Goal: Task Accomplishment & Management: Manage account settings

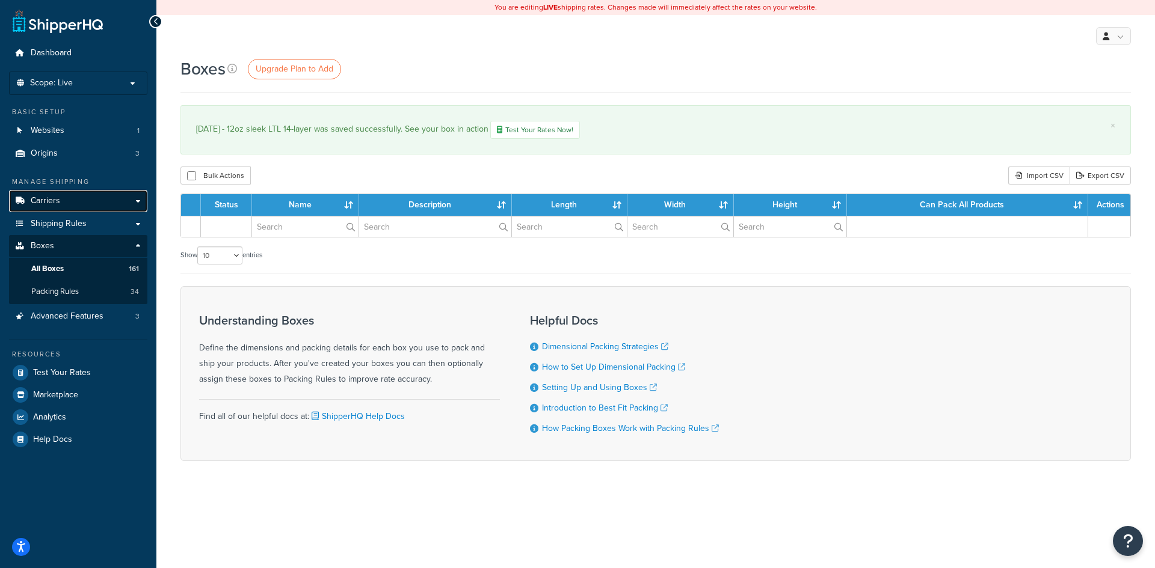
click at [72, 197] on link "Carriers" at bounding box center [78, 201] width 138 height 22
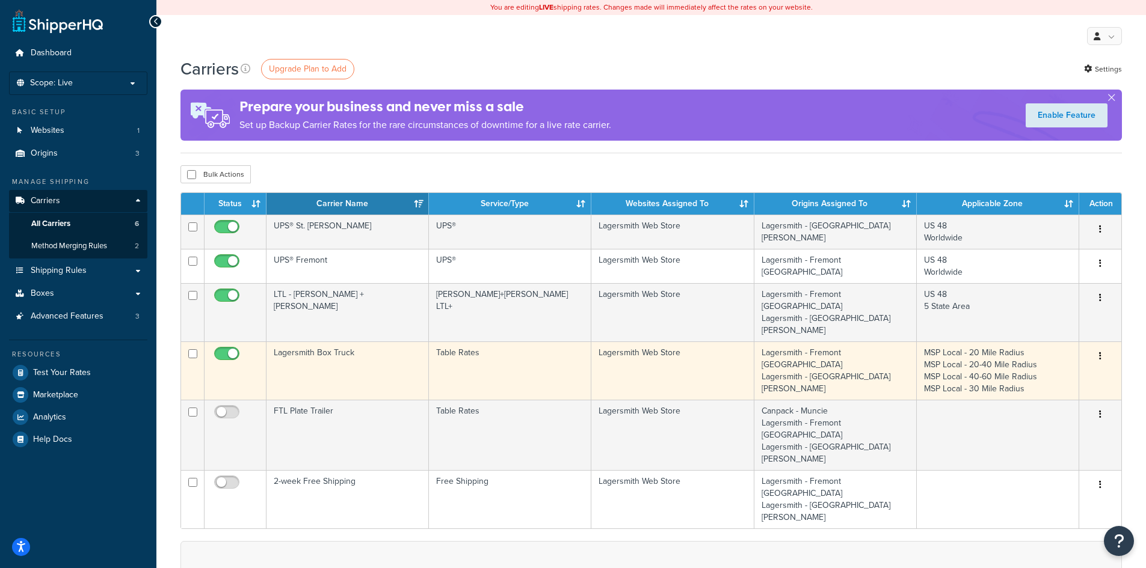
click at [339, 349] on td "Lagersmith Box Truck" at bounding box center [347, 371] width 162 height 58
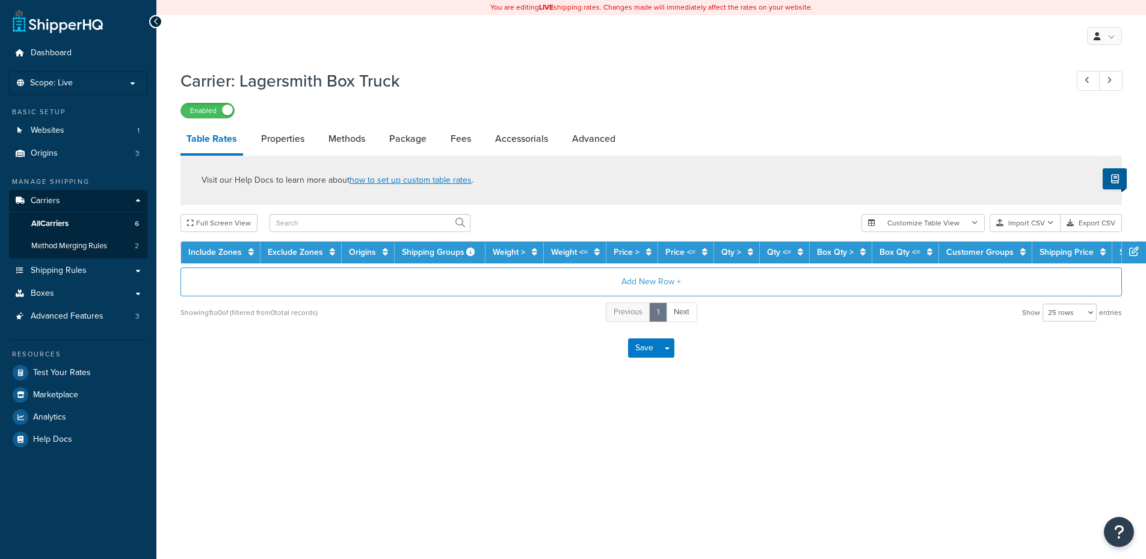
select select "25"
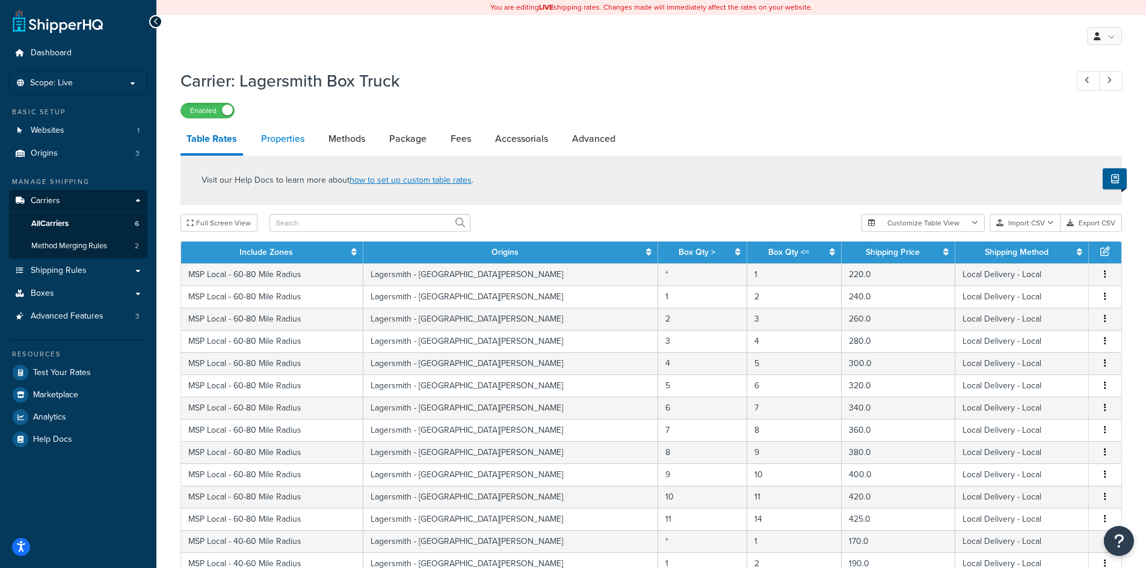
click at [283, 146] on link "Properties" at bounding box center [282, 139] width 55 height 29
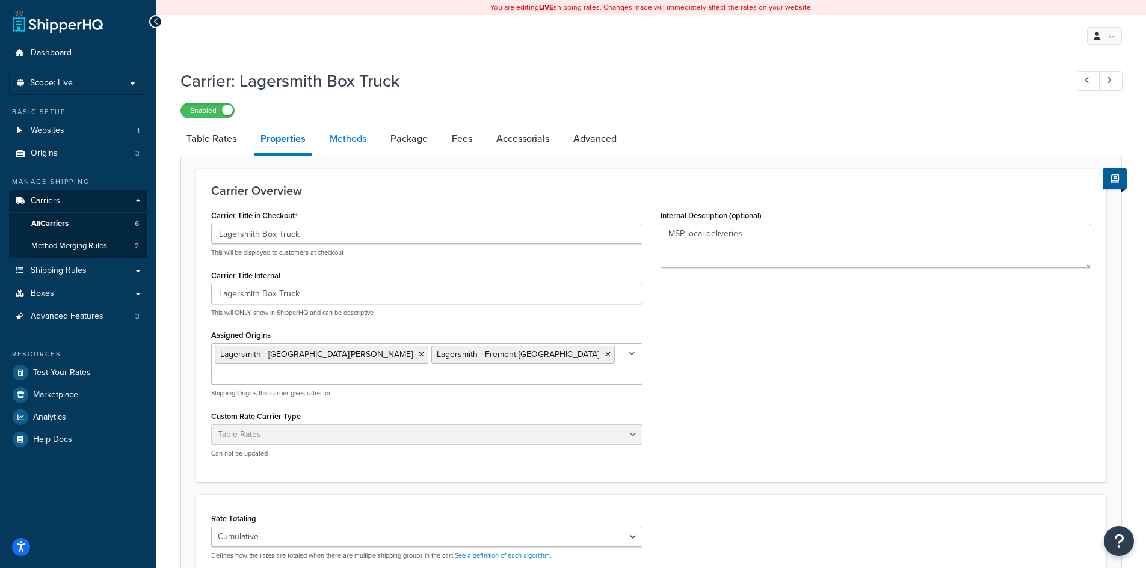
click at [348, 142] on link "Methods" at bounding box center [348, 139] width 49 height 29
select select "25"
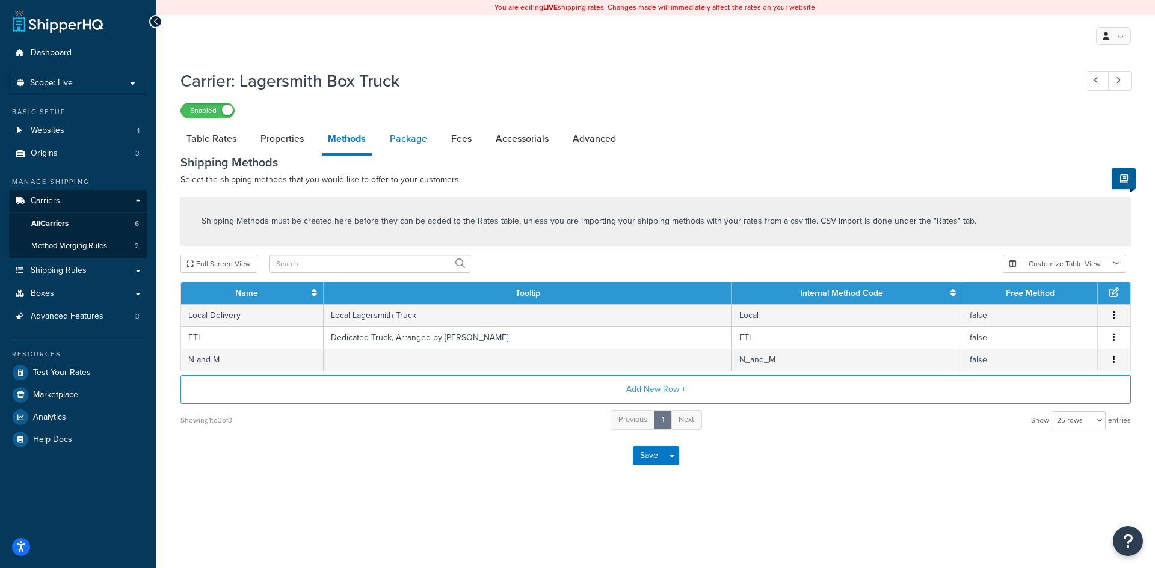
click at [405, 141] on link "Package" at bounding box center [408, 139] width 49 height 29
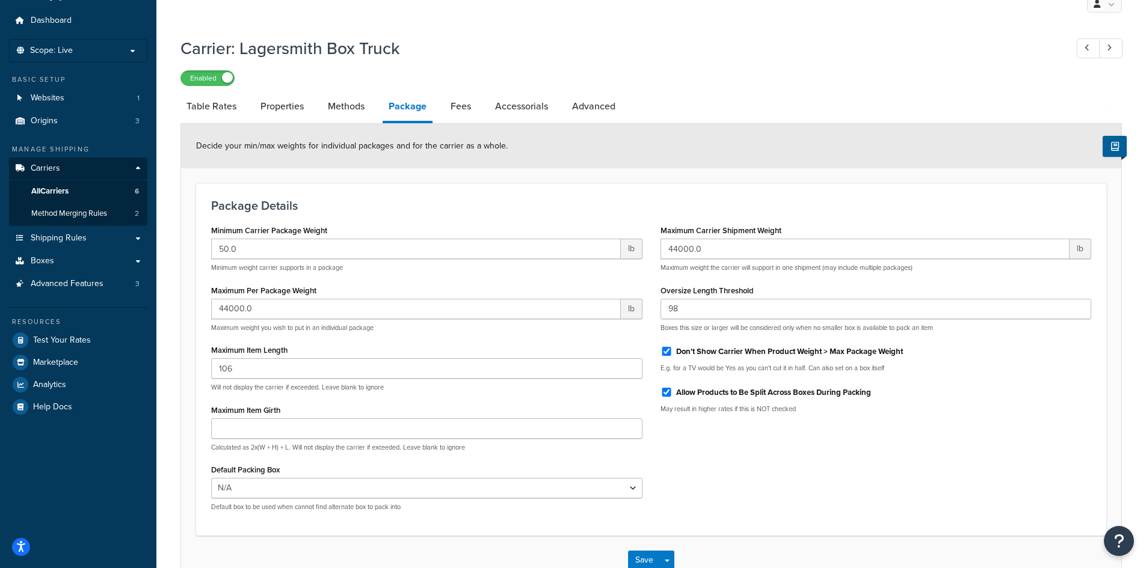
scroll to position [60, 0]
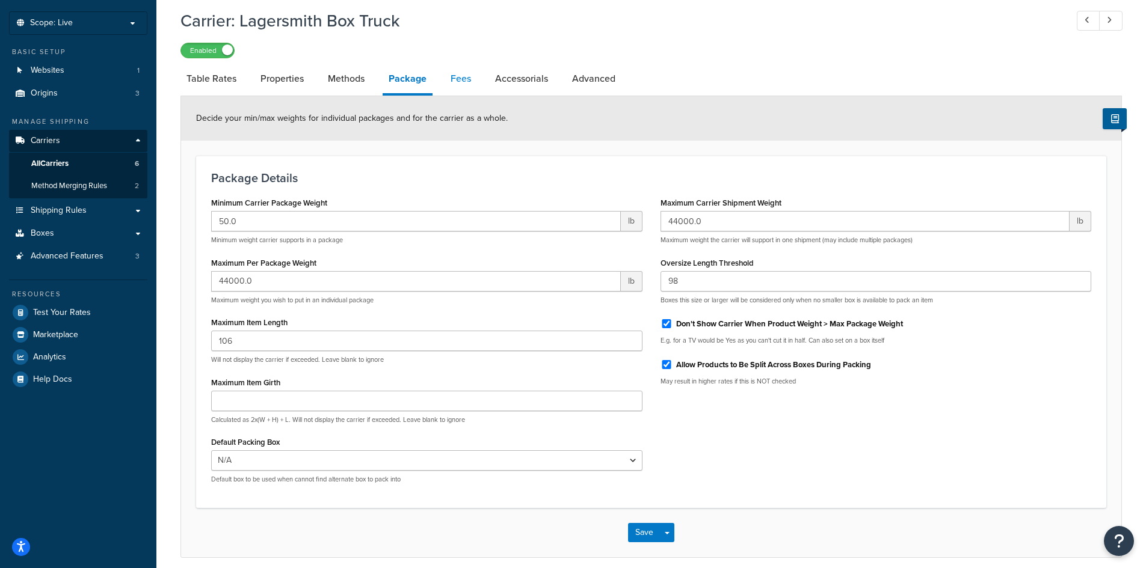
click at [463, 79] on link "Fees" at bounding box center [461, 78] width 32 height 29
select select "AFTER"
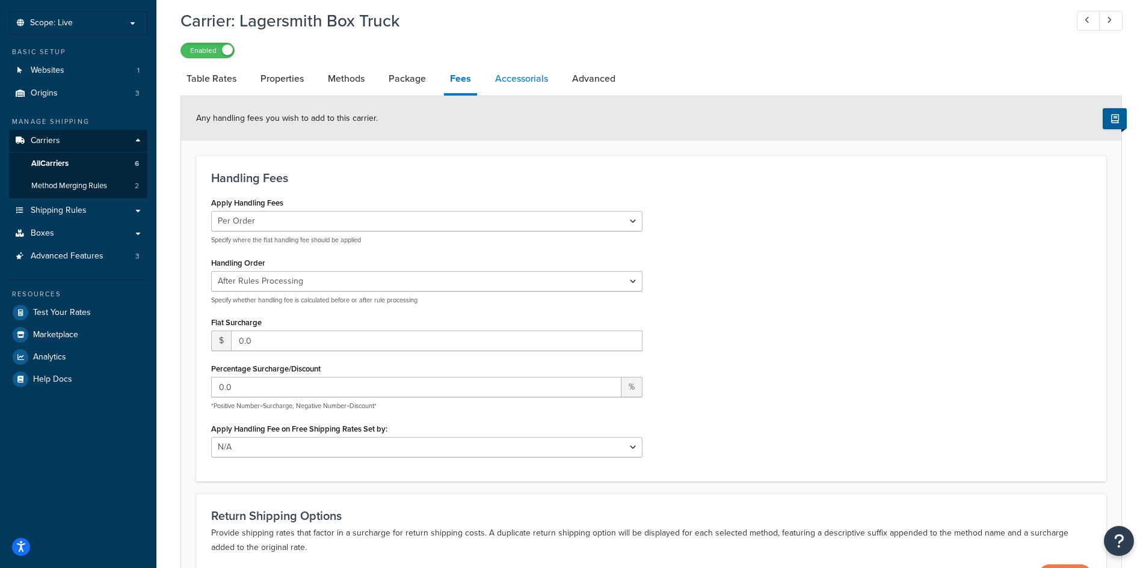
click at [523, 76] on link "Accessorials" at bounding box center [521, 78] width 65 height 29
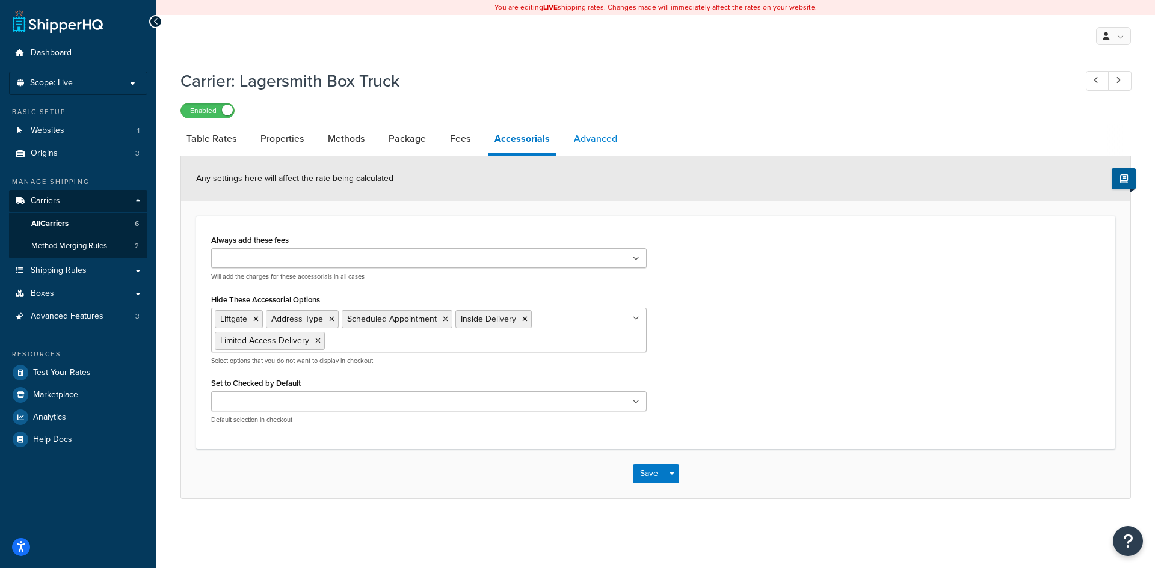
click at [584, 138] on link "Advanced" at bounding box center [595, 139] width 55 height 29
select select "false"
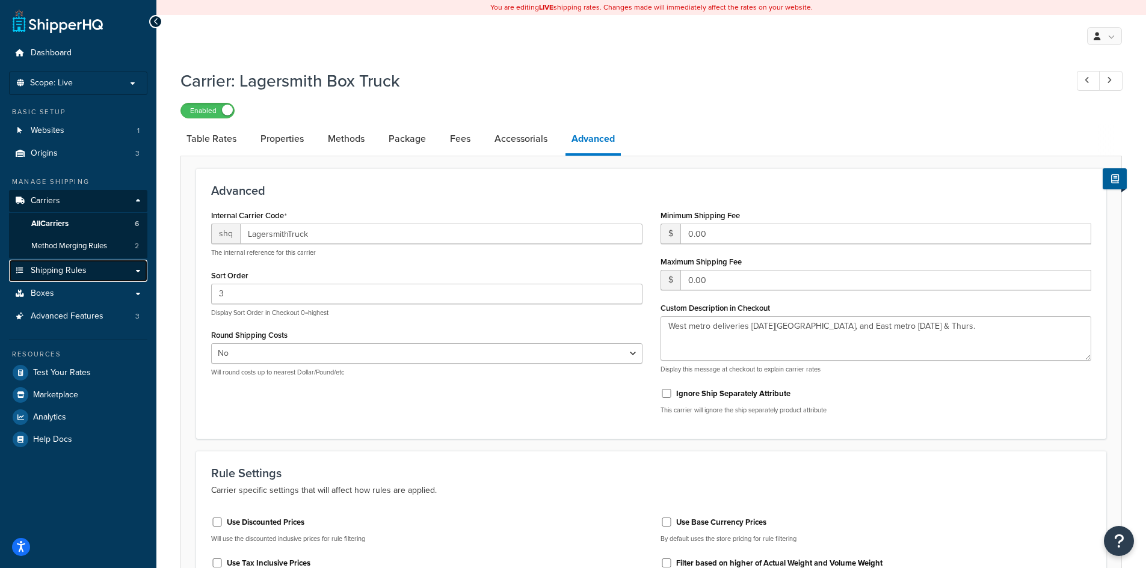
click at [86, 268] on link "Shipping Rules" at bounding box center [78, 271] width 138 height 22
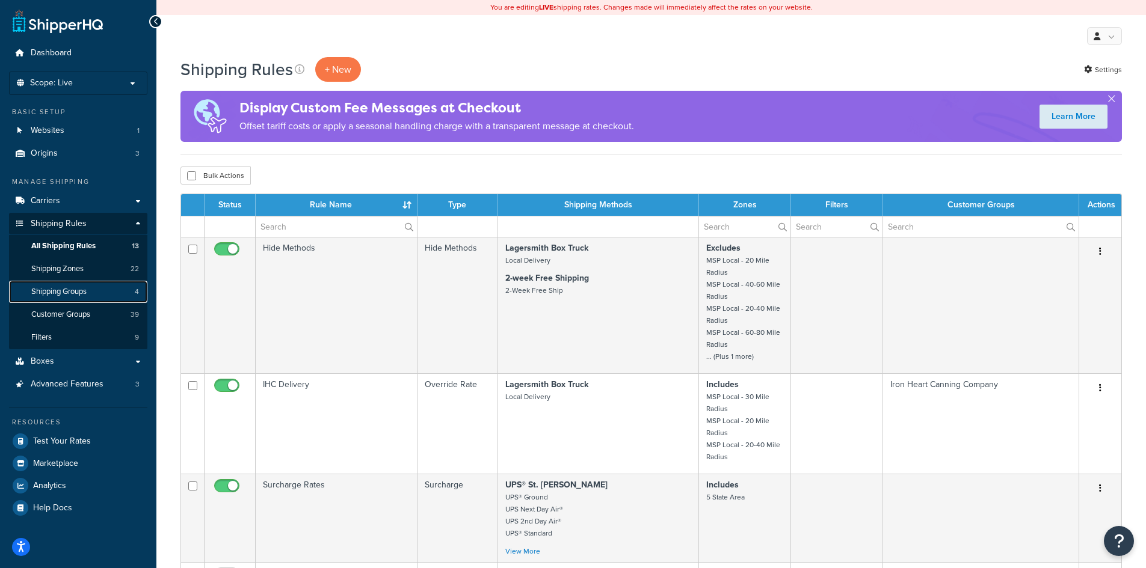
click at [87, 292] on span "Shipping Groups" at bounding box center [58, 292] width 55 height 10
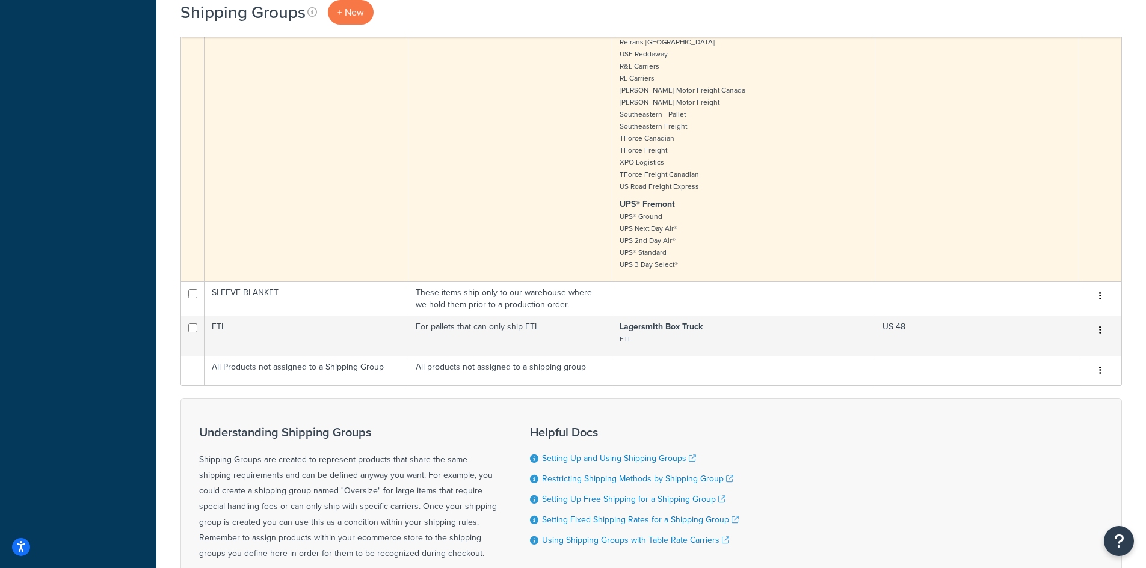
scroll to position [902, 0]
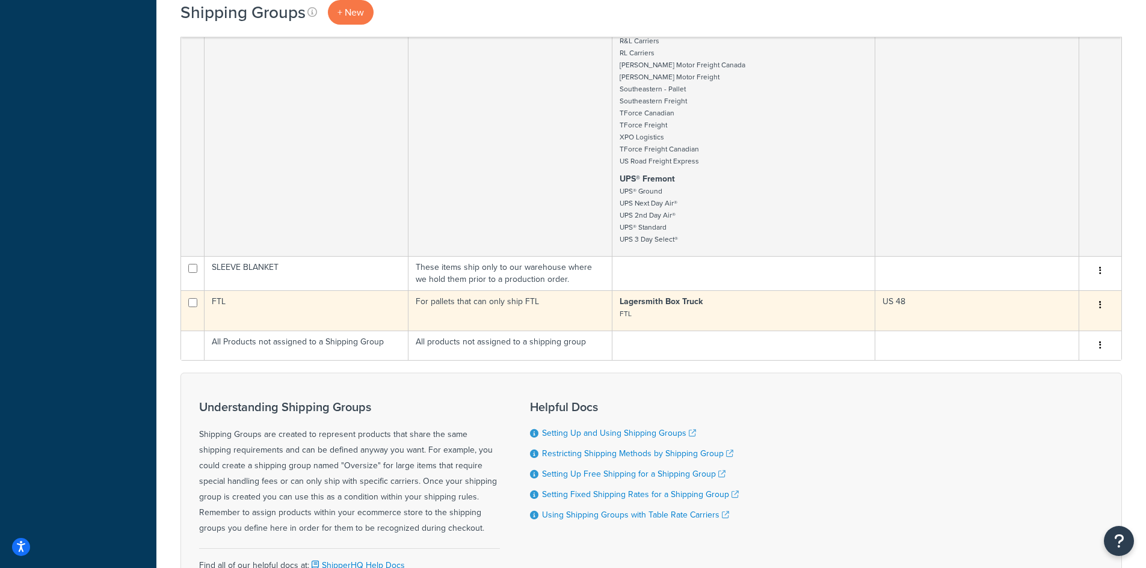
click at [645, 308] on strong "Lagersmith Box Truck" at bounding box center [661, 301] width 83 height 13
click at [1102, 310] on button "button" at bounding box center [1100, 305] width 17 height 19
click at [1034, 333] on link "Edit" at bounding box center [1051, 333] width 95 height 25
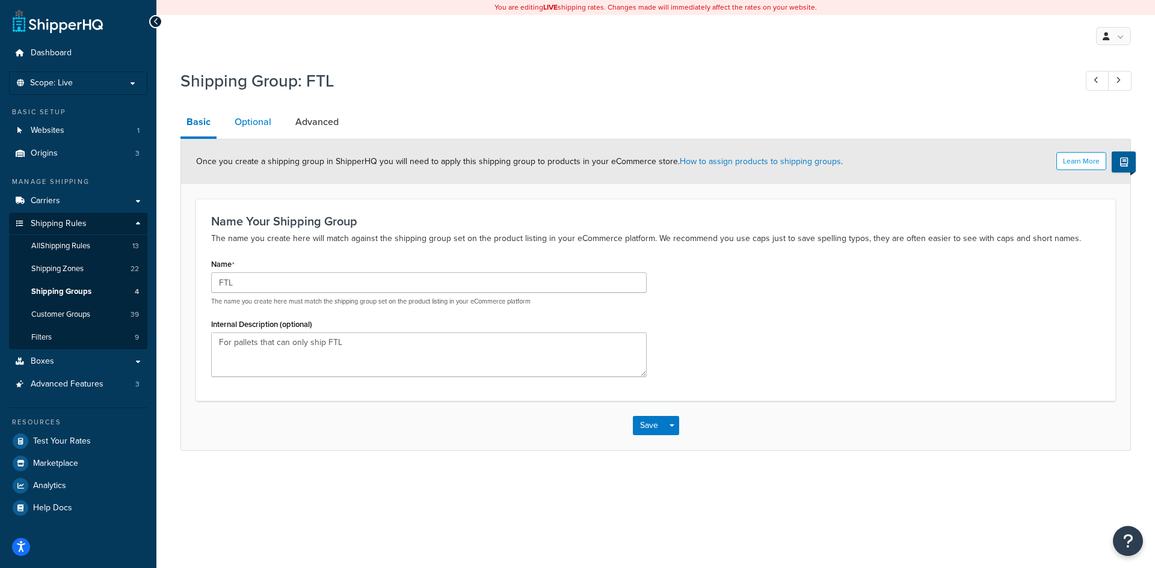
click at [251, 124] on link "Optional" at bounding box center [253, 122] width 49 height 29
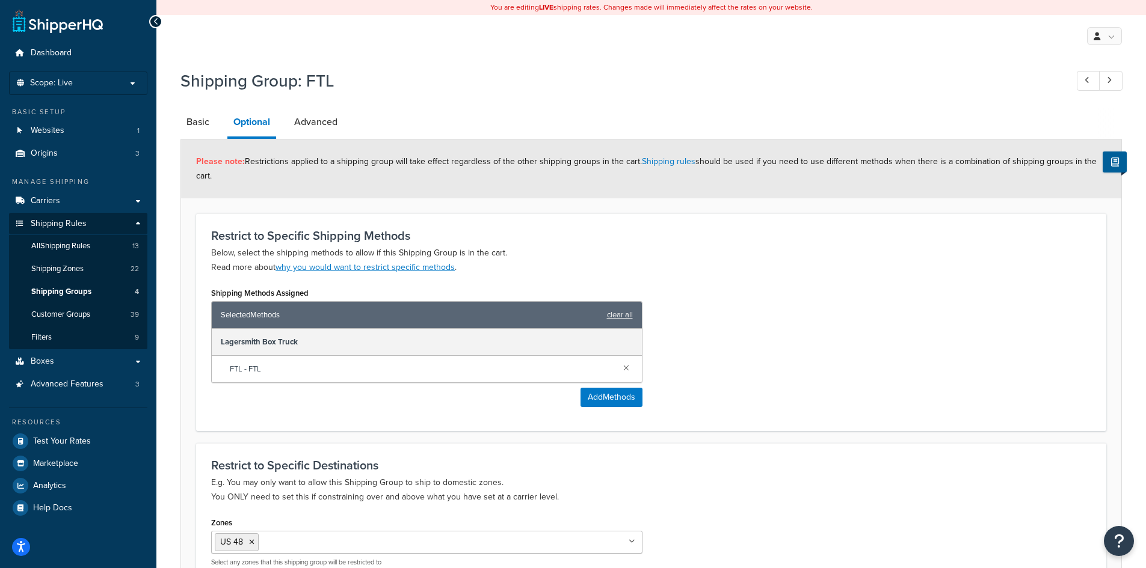
click at [280, 345] on div "Lagersmith Box Truck" at bounding box center [427, 342] width 430 height 27
click at [636, 399] on button "Add Methods" at bounding box center [611, 397] width 62 height 19
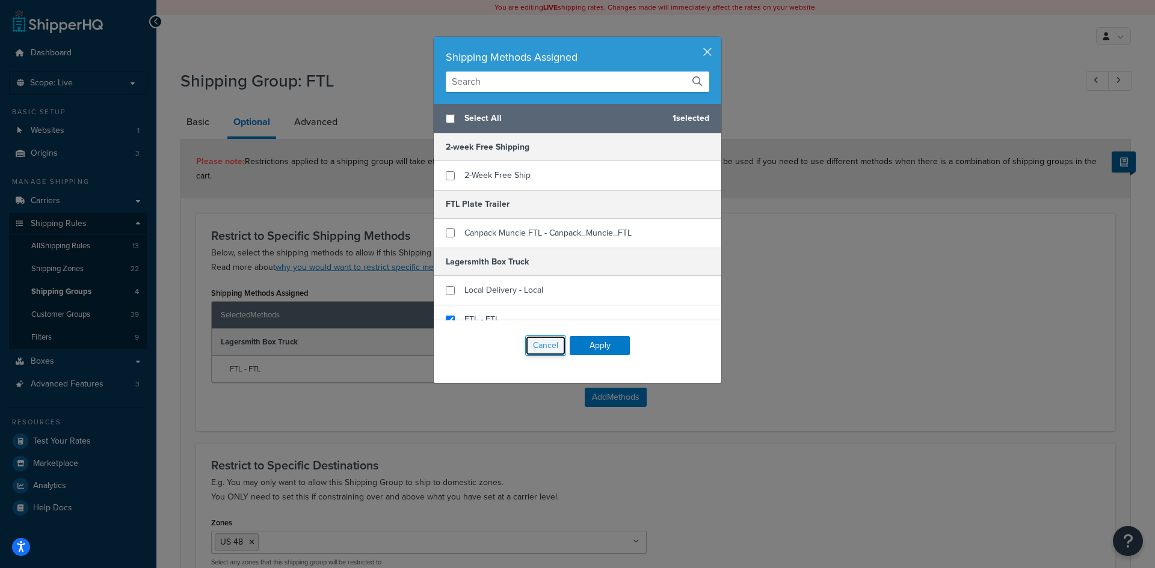
click at [534, 343] on button "Cancel" at bounding box center [545, 346] width 41 height 20
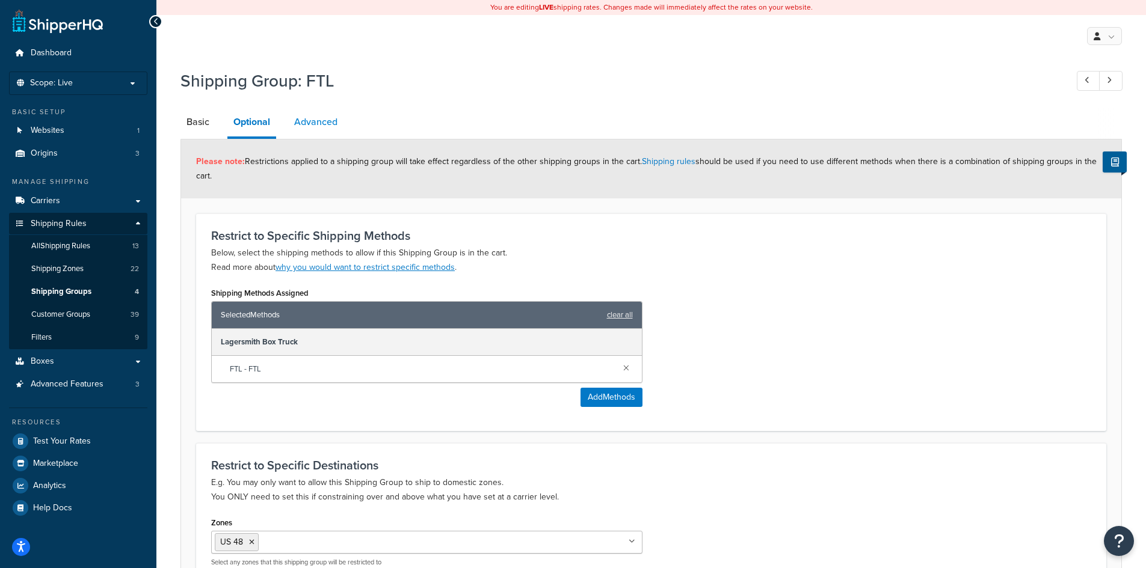
click at [327, 121] on link "Advanced" at bounding box center [315, 122] width 55 height 29
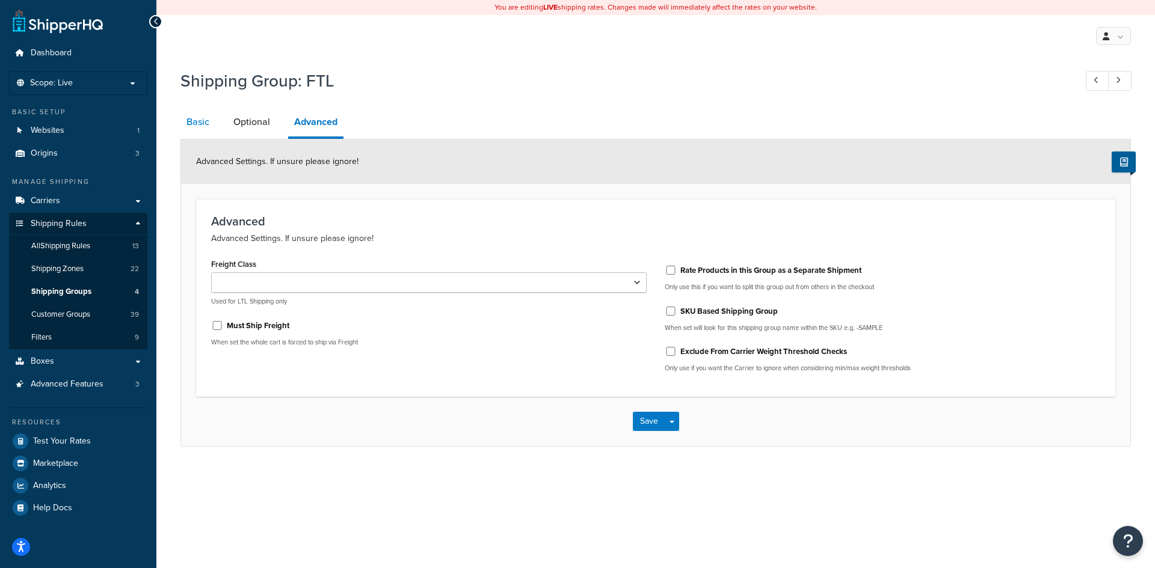
click at [188, 120] on link "Basic" at bounding box center [197, 122] width 35 height 29
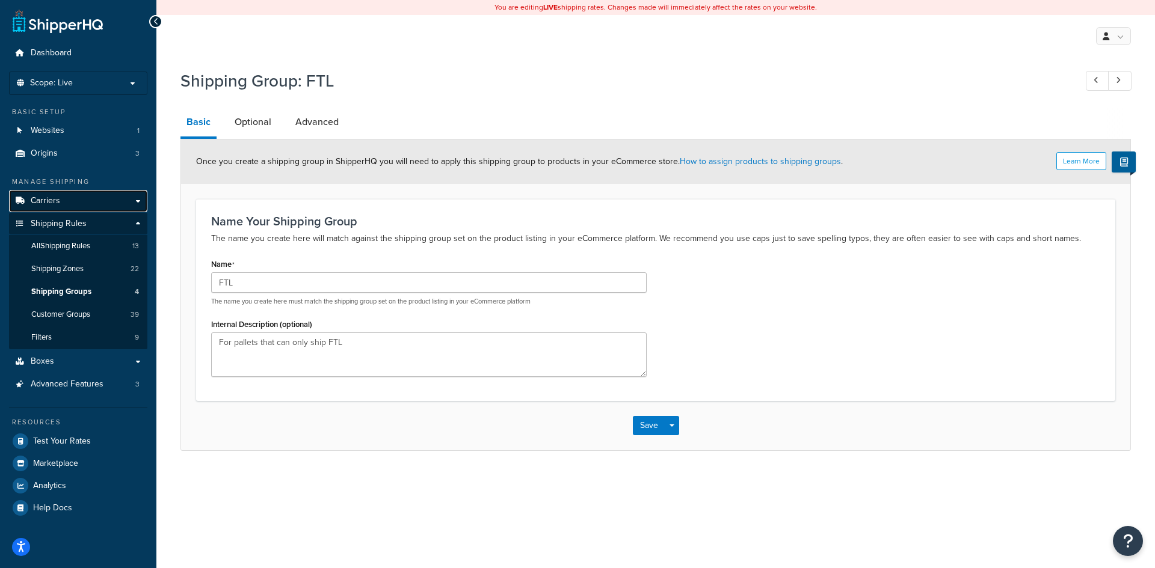
click at [81, 202] on link "Carriers" at bounding box center [78, 201] width 138 height 22
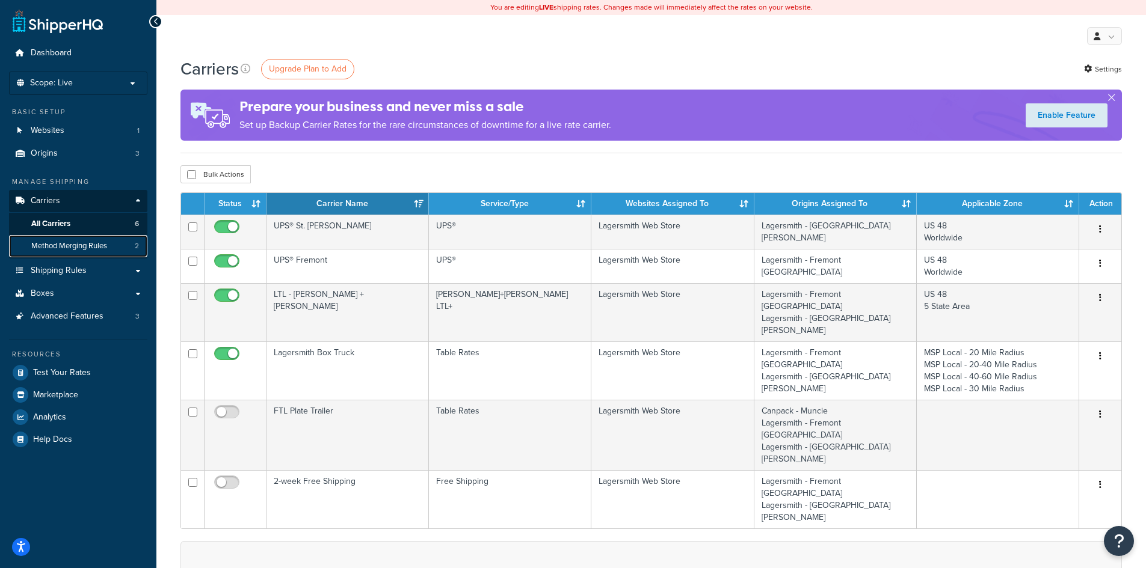
click at [61, 244] on span "Method Merging Rules" at bounding box center [69, 246] width 76 height 10
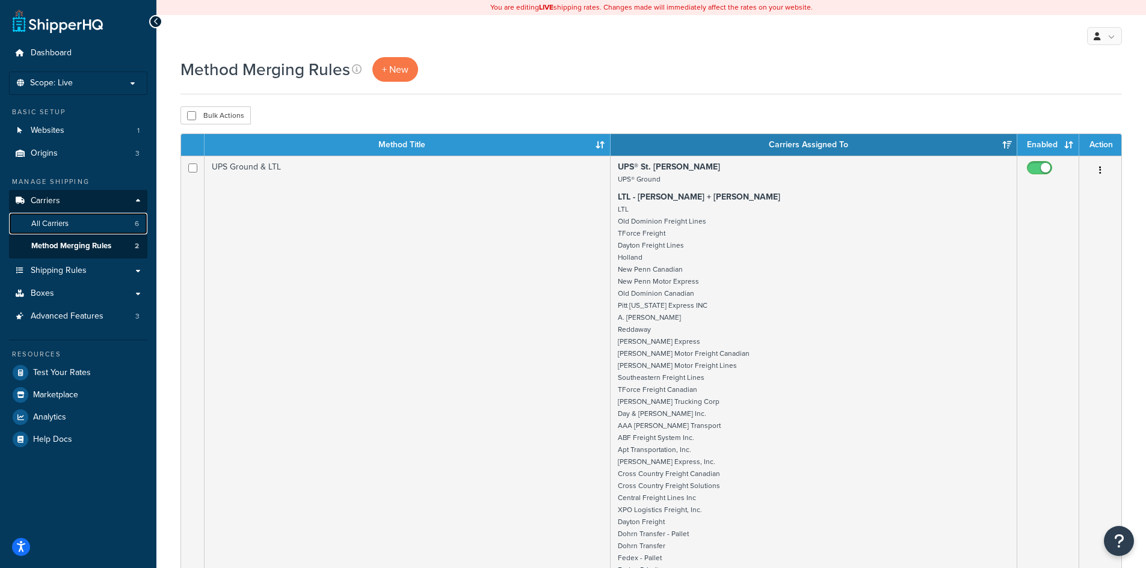
click at [58, 224] on span "All Carriers" at bounding box center [49, 224] width 37 height 10
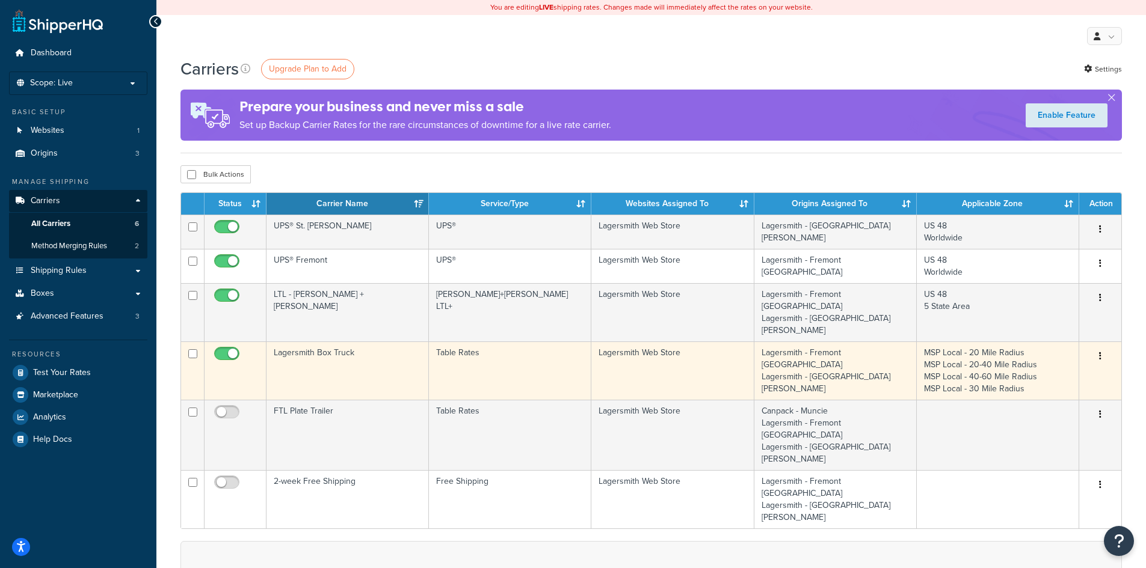
click at [330, 342] on td "Lagersmith Box Truck" at bounding box center [347, 371] width 162 height 58
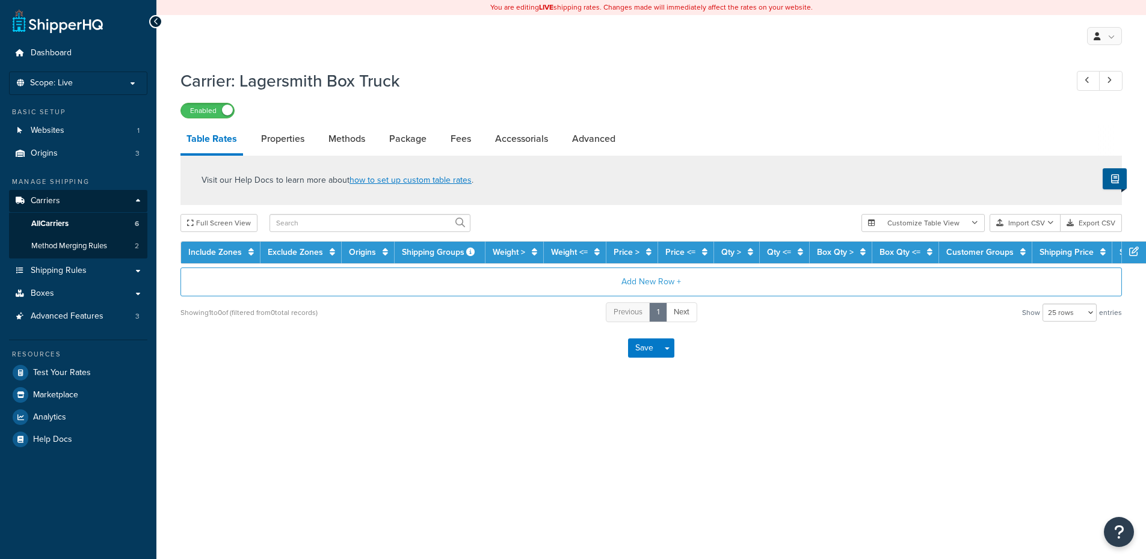
select select "25"
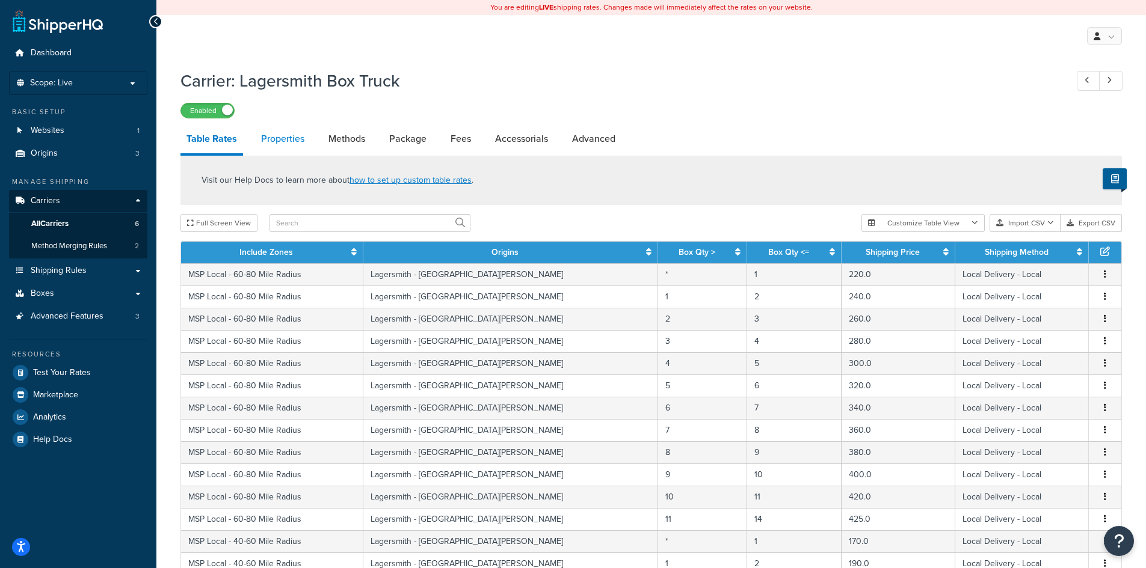
click at [289, 145] on link "Properties" at bounding box center [282, 139] width 55 height 29
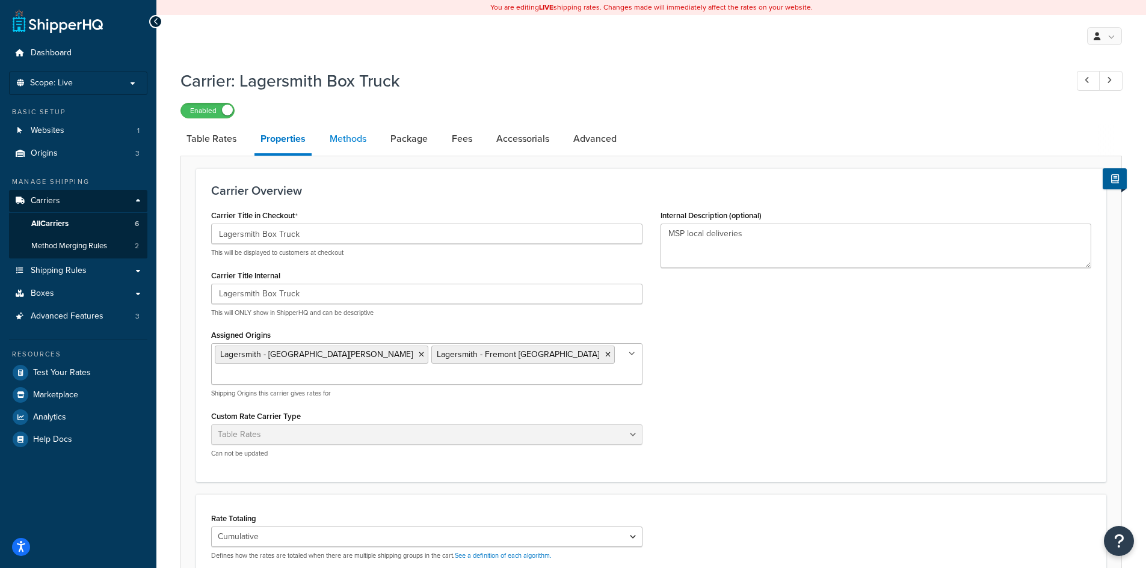
click at [339, 140] on link "Methods" at bounding box center [348, 139] width 49 height 29
select select "25"
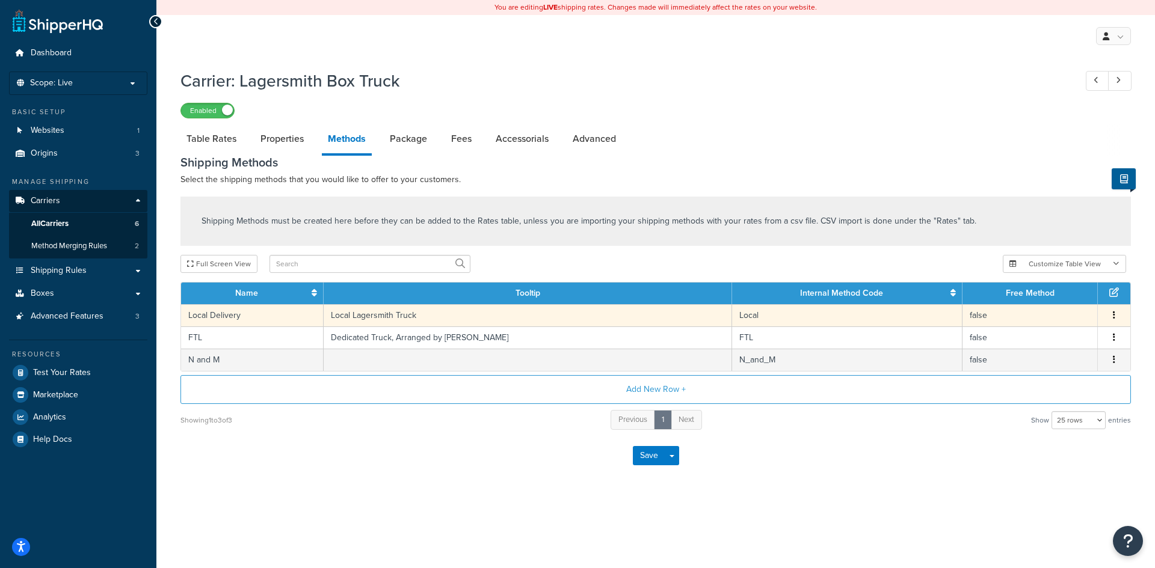
click at [1113, 318] on icon "button" at bounding box center [1114, 315] width 2 height 8
click at [1051, 306] on div "Edit" at bounding box center [1052, 305] width 85 height 25
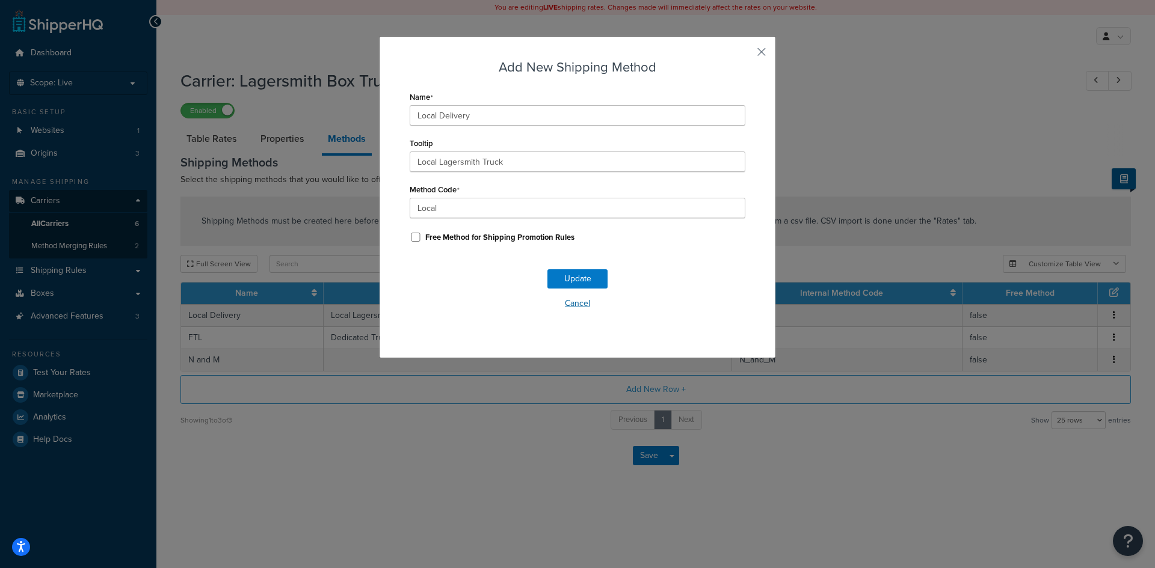
click at [564, 306] on button "Cancel" at bounding box center [578, 304] width 336 height 18
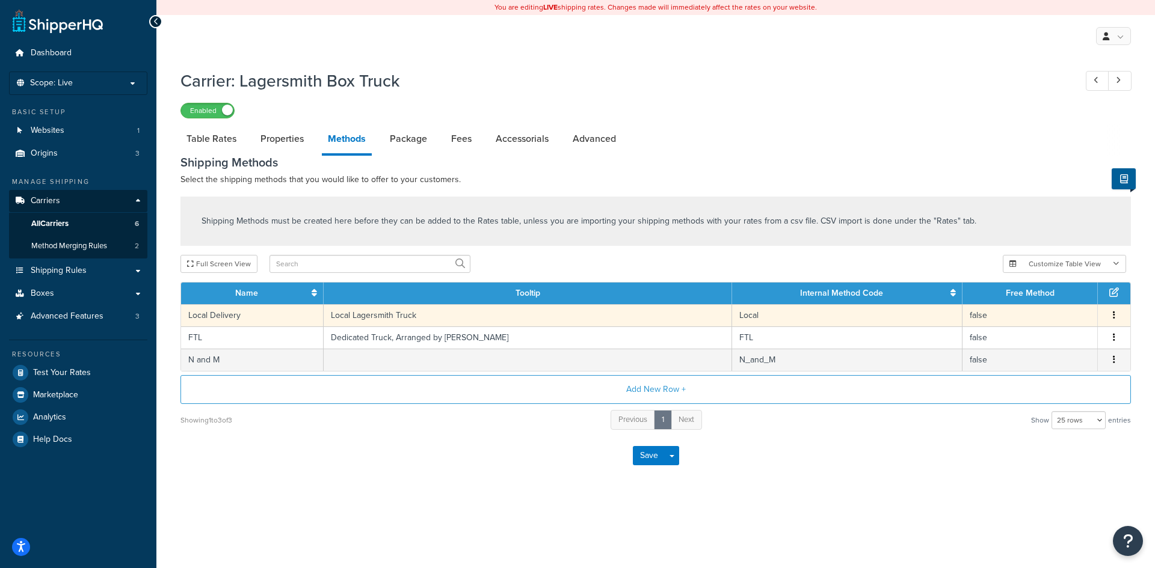
click at [1112, 316] on button "button" at bounding box center [1114, 315] width 10 height 13
click at [1064, 309] on div "Edit" at bounding box center [1052, 305] width 85 height 25
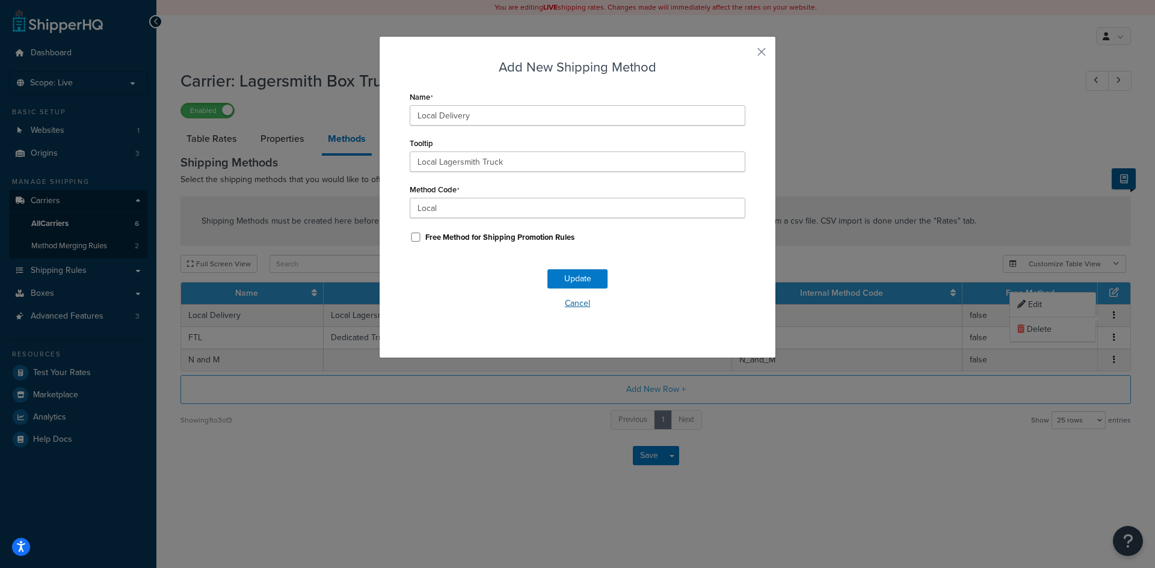
click at [582, 306] on button "Cancel" at bounding box center [578, 304] width 336 height 18
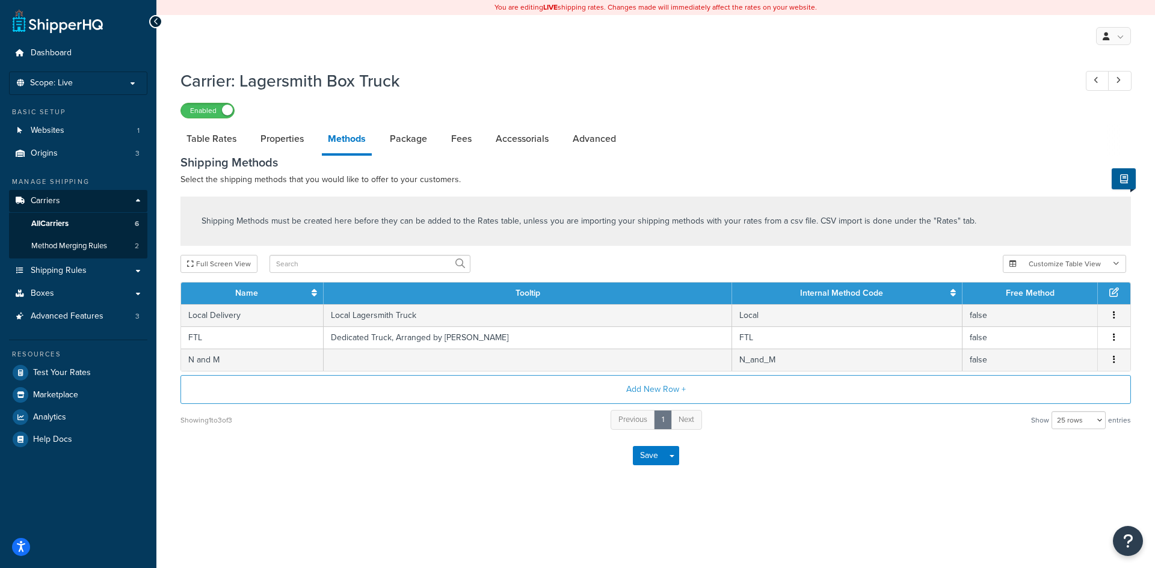
click at [503, 480] on div "Save Save Dropdown Save and Edit" at bounding box center [655, 455] width 950 height 49
click at [67, 275] on span "Shipping Rules" at bounding box center [59, 271] width 56 height 10
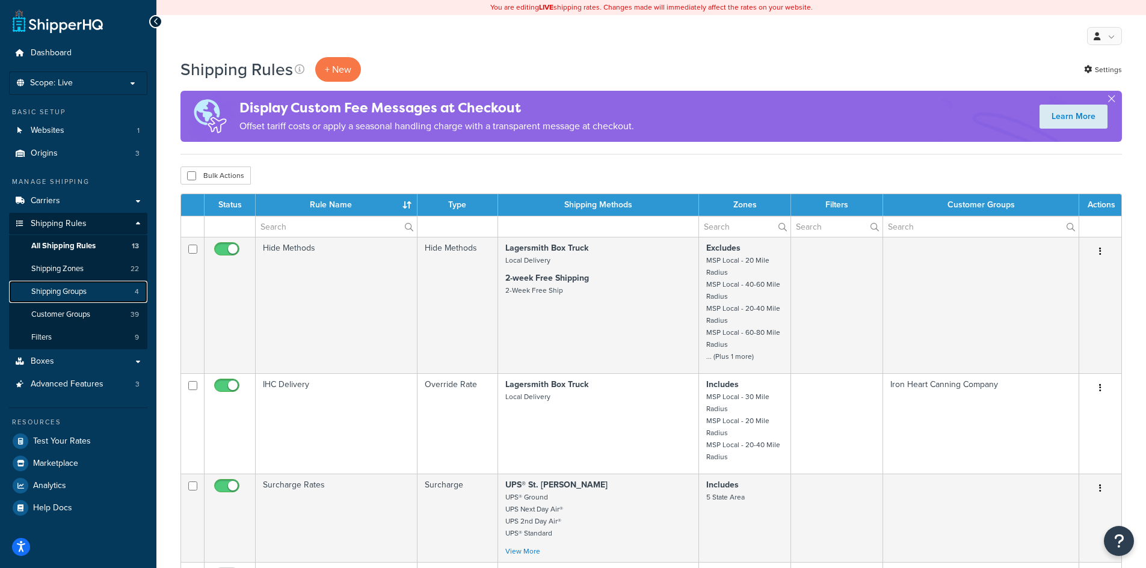
click at [81, 293] on span "Shipping Groups" at bounding box center [58, 292] width 55 height 10
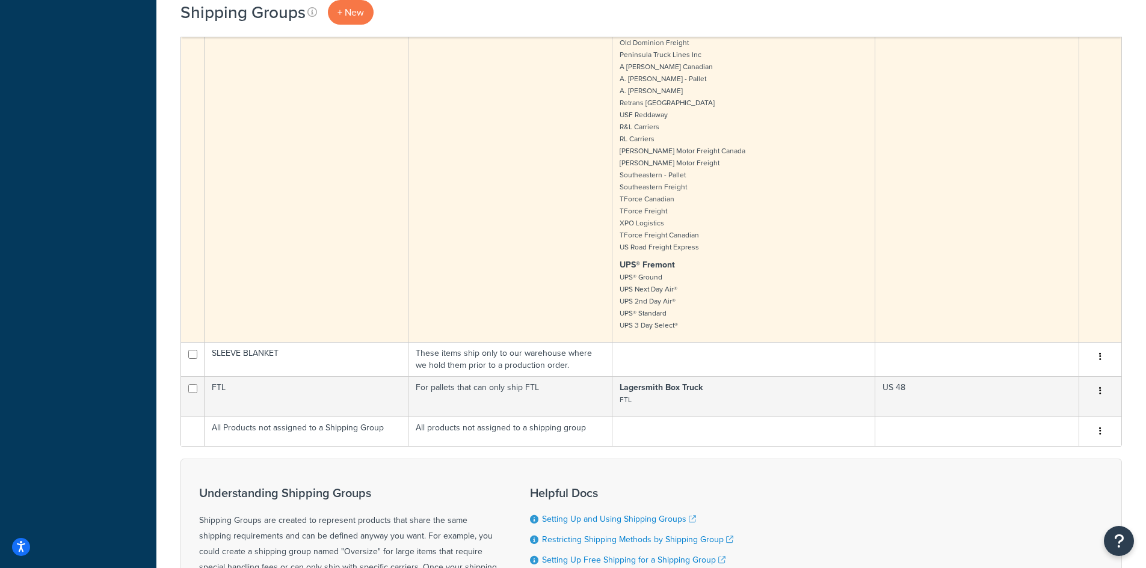
scroll to position [842, 0]
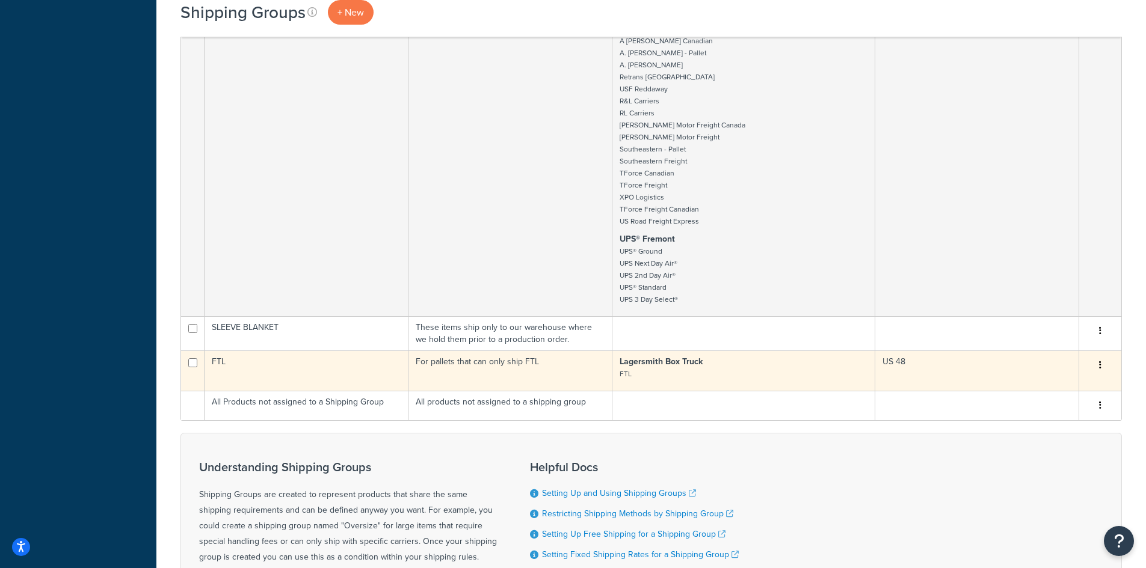
click at [1100, 369] on icon "button" at bounding box center [1100, 365] width 2 height 8
click at [1070, 390] on link "Edit" at bounding box center [1051, 393] width 95 height 25
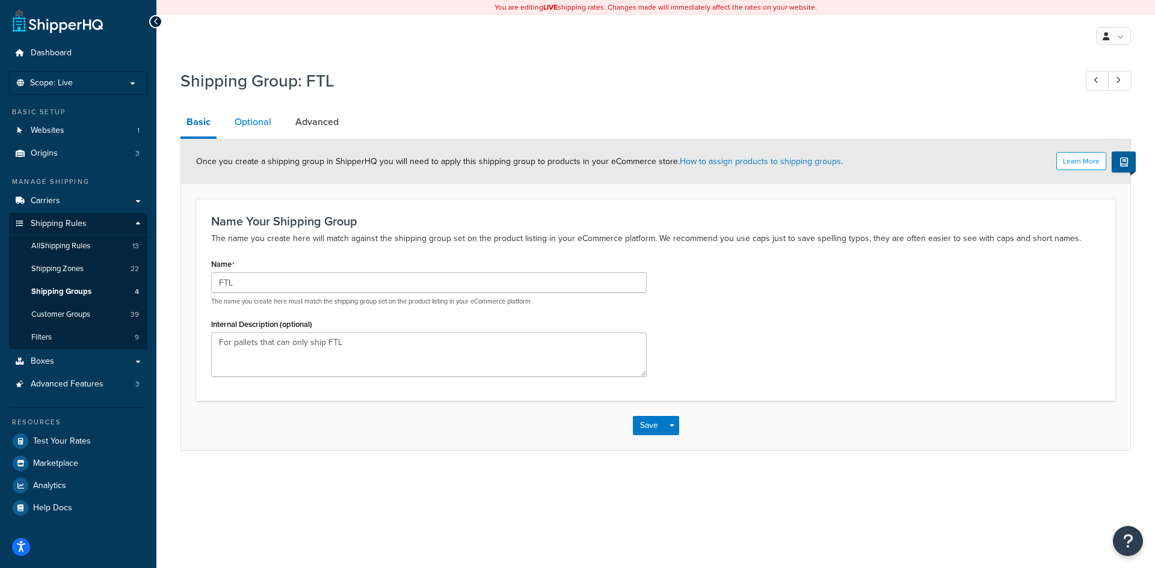
click at [247, 122] on link "Optional" at bounding box center [253, 122] width 49 height 29
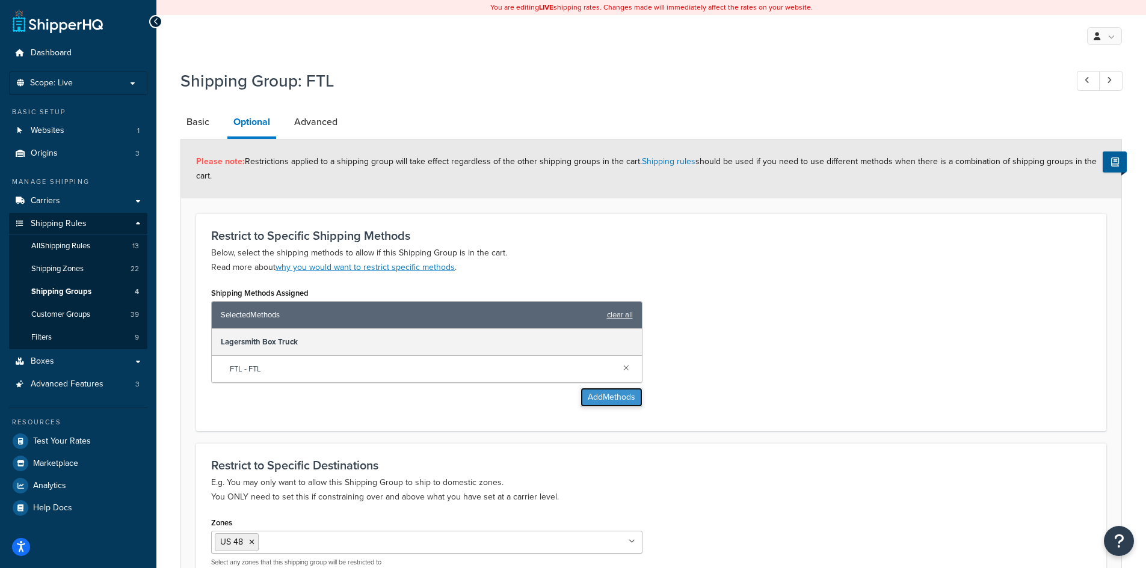
click at [615, 404] on button "Add Methods" at bounding box center [611, 397] width 62 height 19
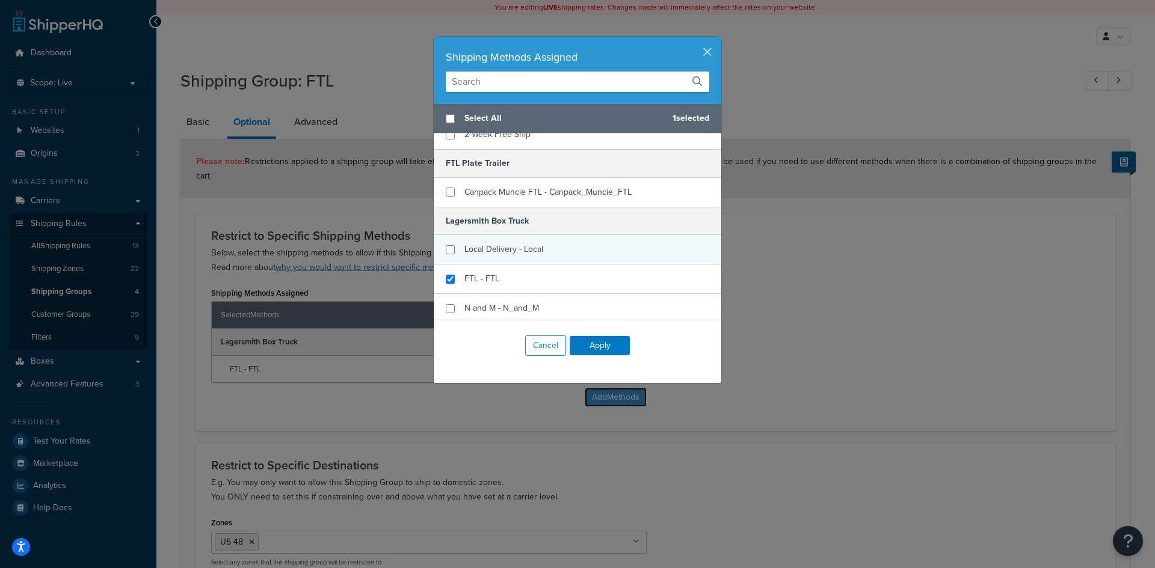
scroll to position [60, 0]
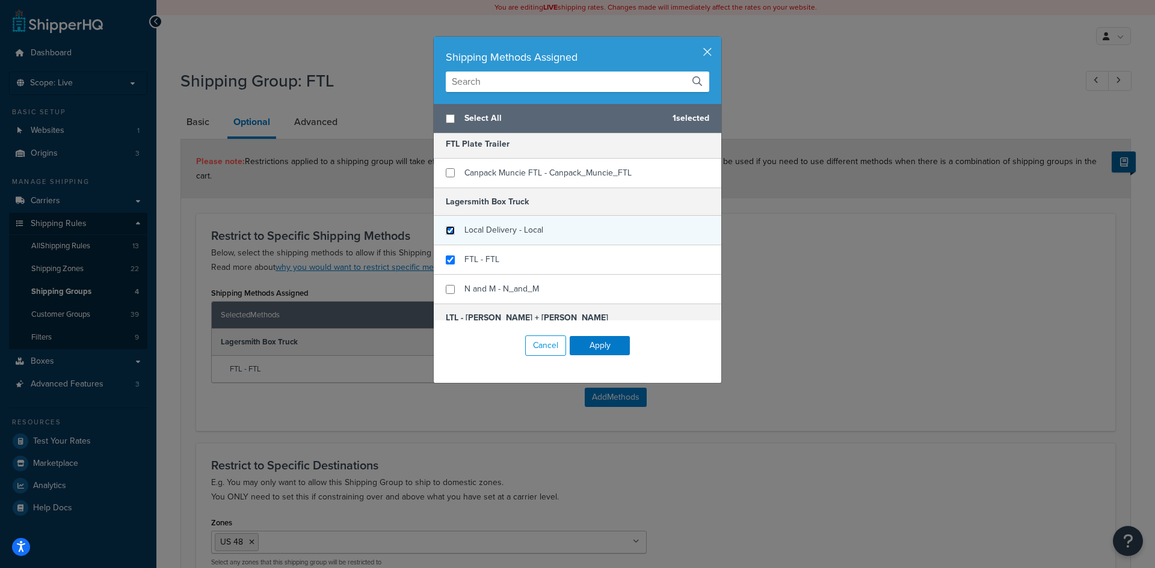
click at [447, 232] on input "checkbox" at bounding box center [450, 230] width 9 height 9
checkbox input "true"
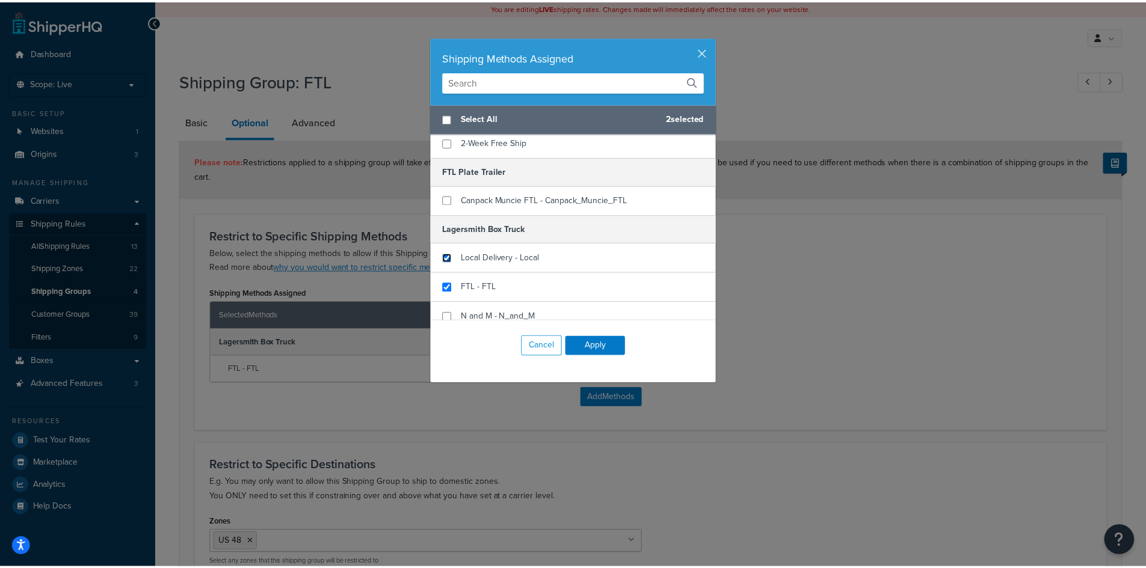
scroll to position [0, 0]
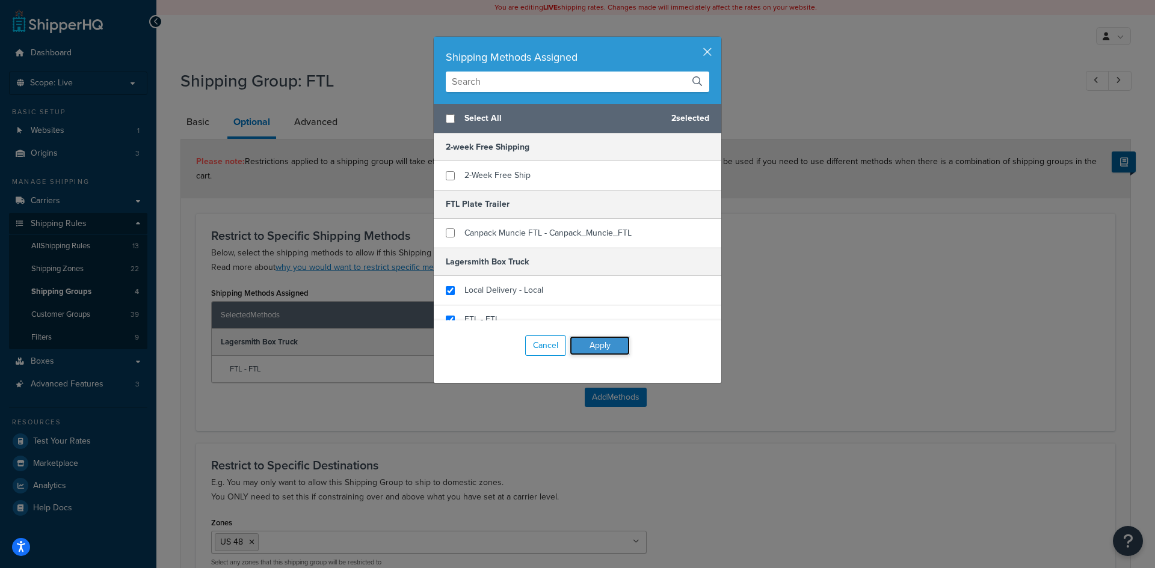
click at [608, 345] on button "Apply" at bounding box center [600, 345] width 60 height 19
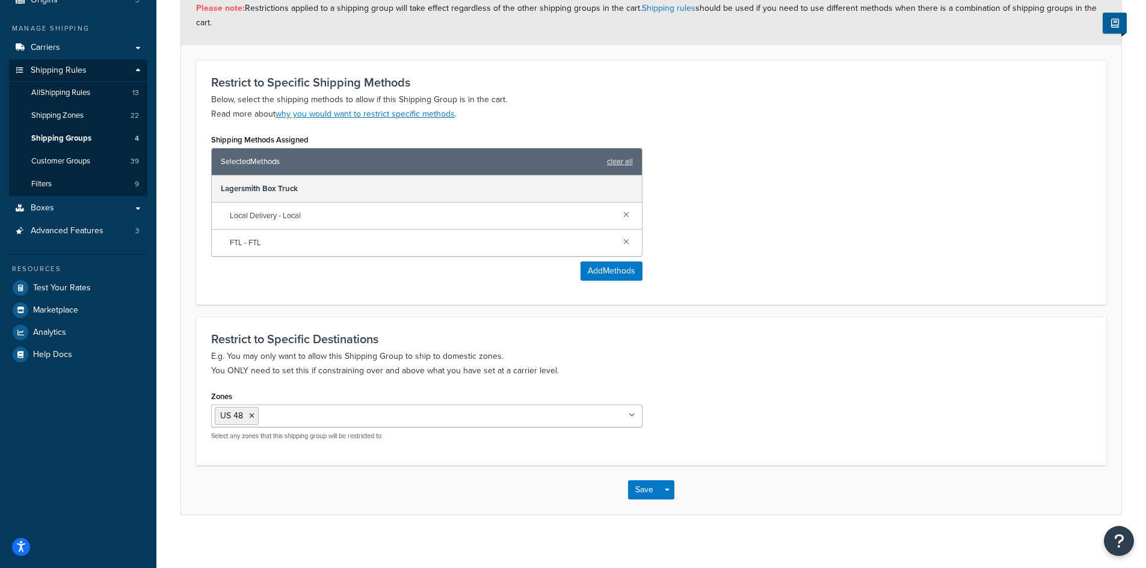
scroll to position [162, 0]
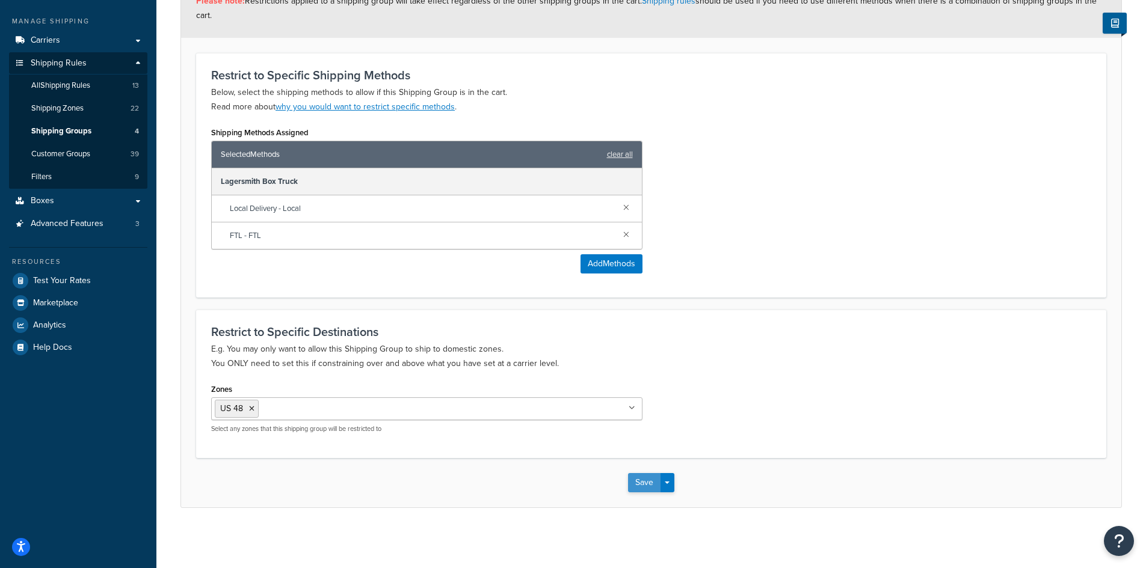
click at [648, 481] on button "Save" at bounding box center [644, 482] width 32 height 19
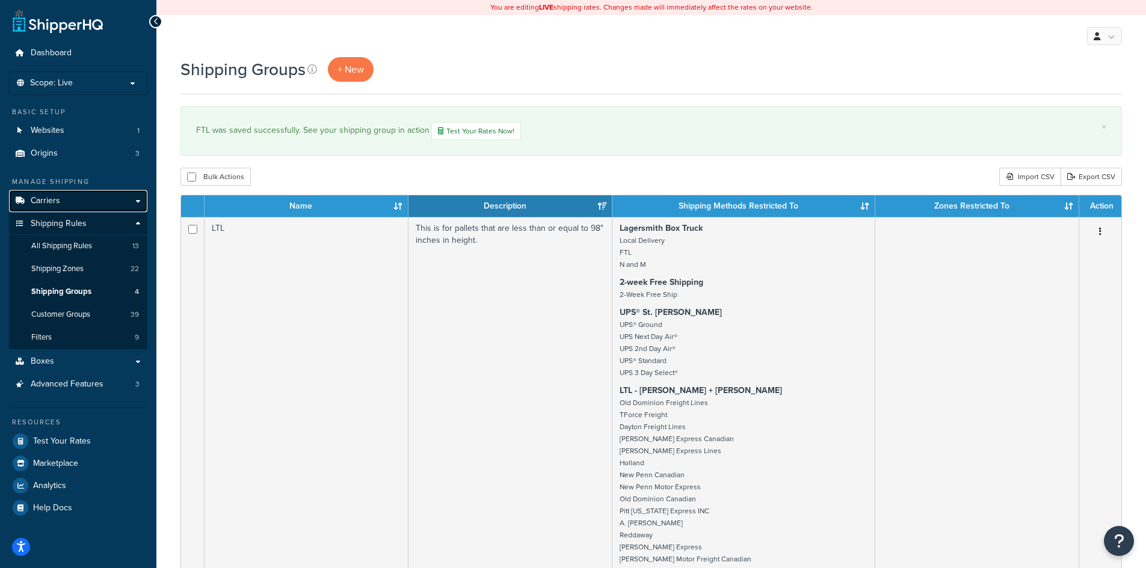
click at [63, 203] on link "Carriers" at bounding box center [78, 201] width 138 height 22
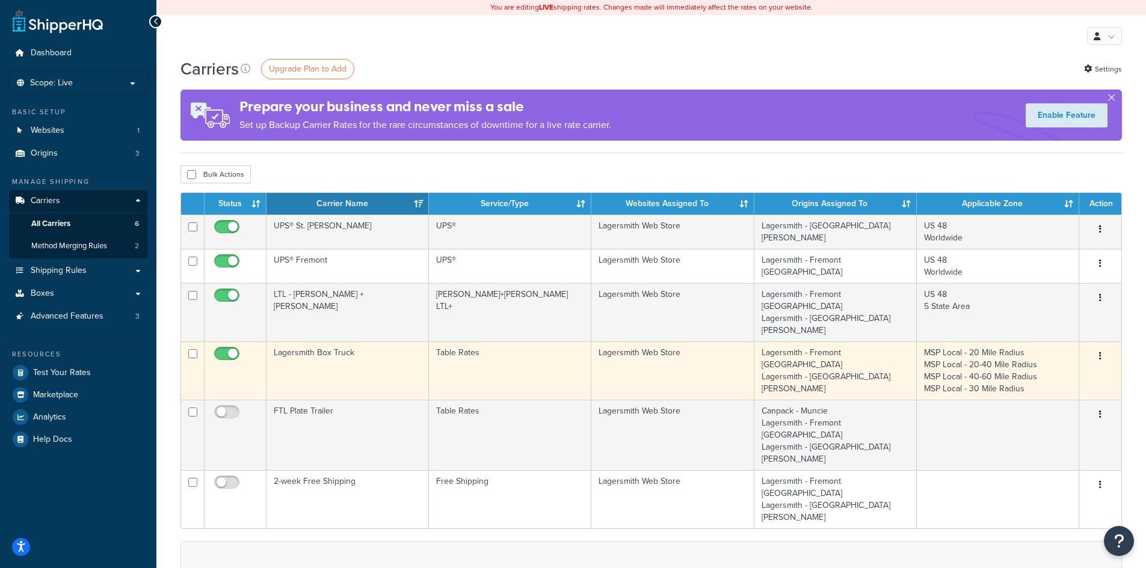
click at [661, 346] on td "Lagersmith Web Store" at bounding box center [672, 371] width 162 height 58
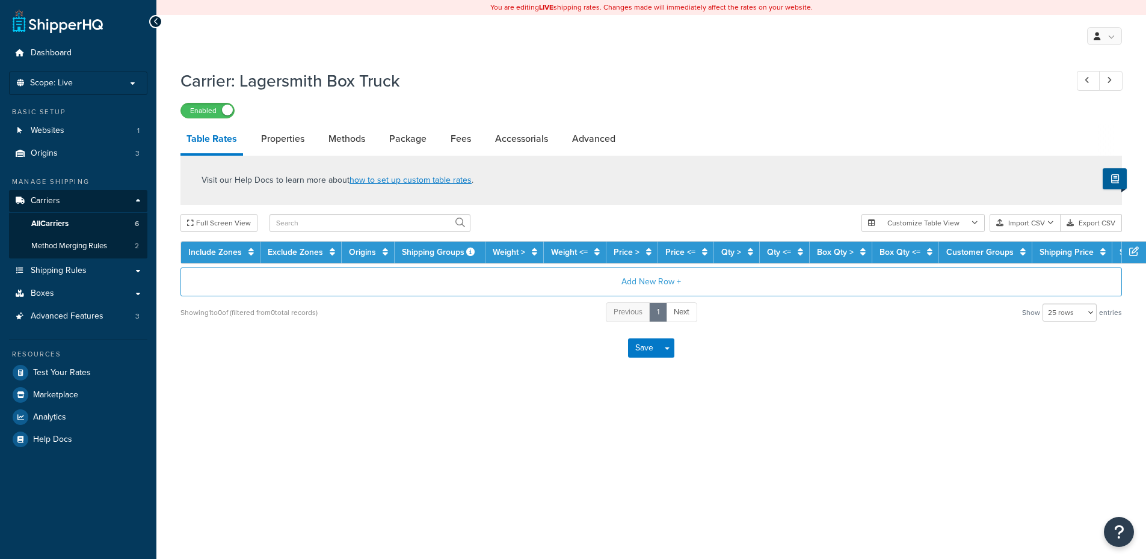
select select "25"
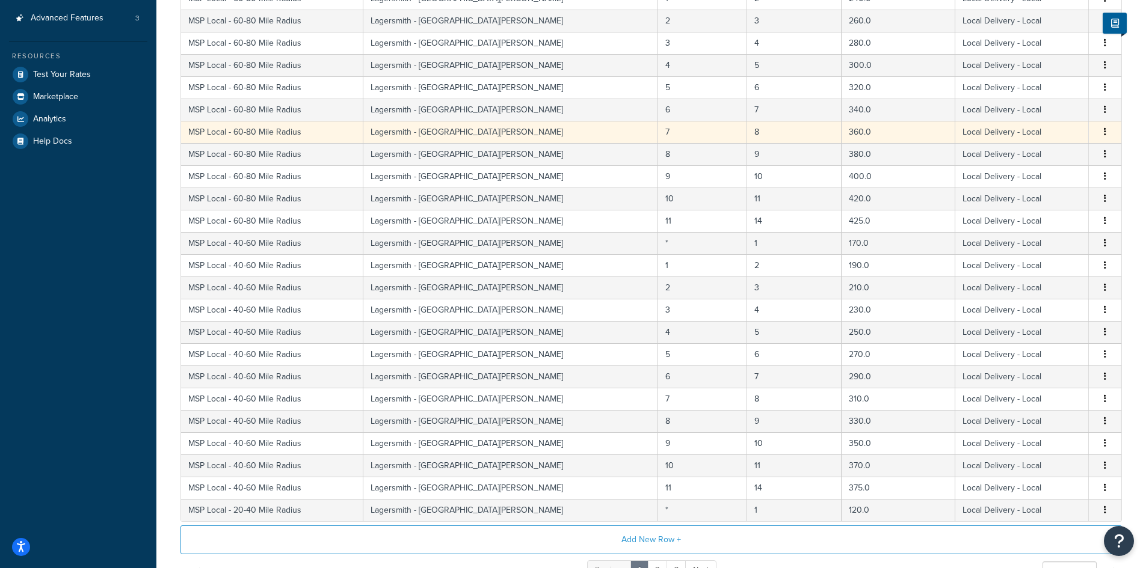
scroll to position [421, 0]
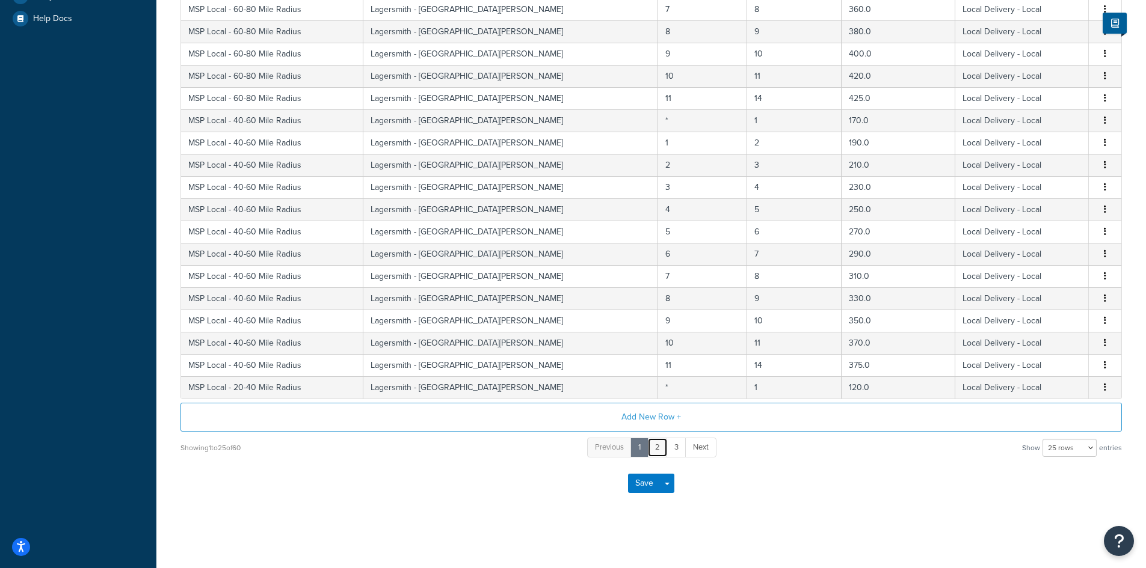
click at [659, 448] on link "2" at bounding box center [657, 448] width 20 height 20
click at [677, 452] on link "3" at bounding box center [676, 448] width 20 height 20
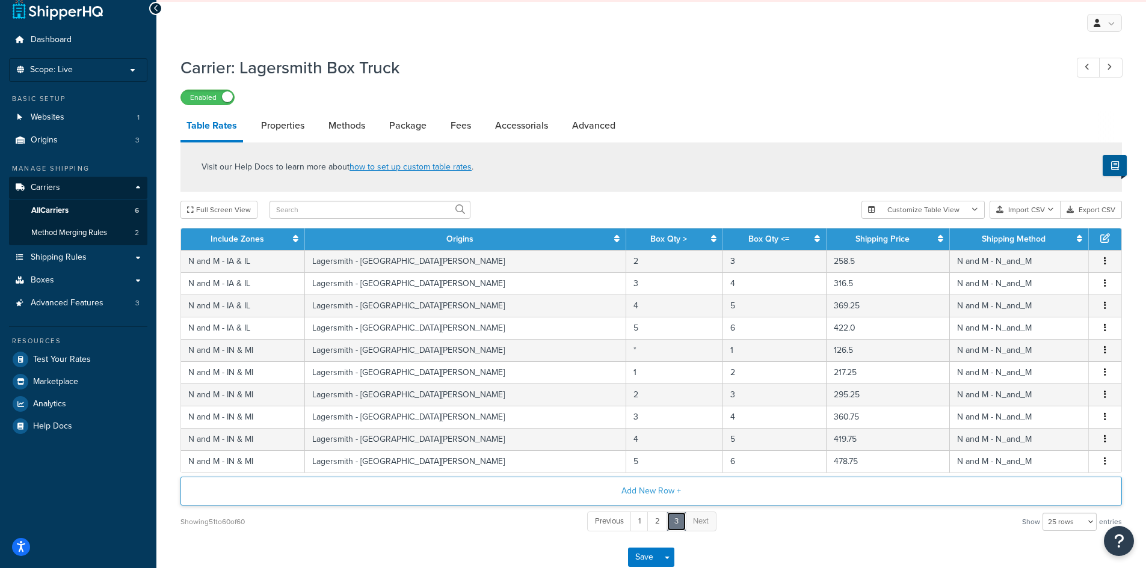
scroll to position [0, 0]
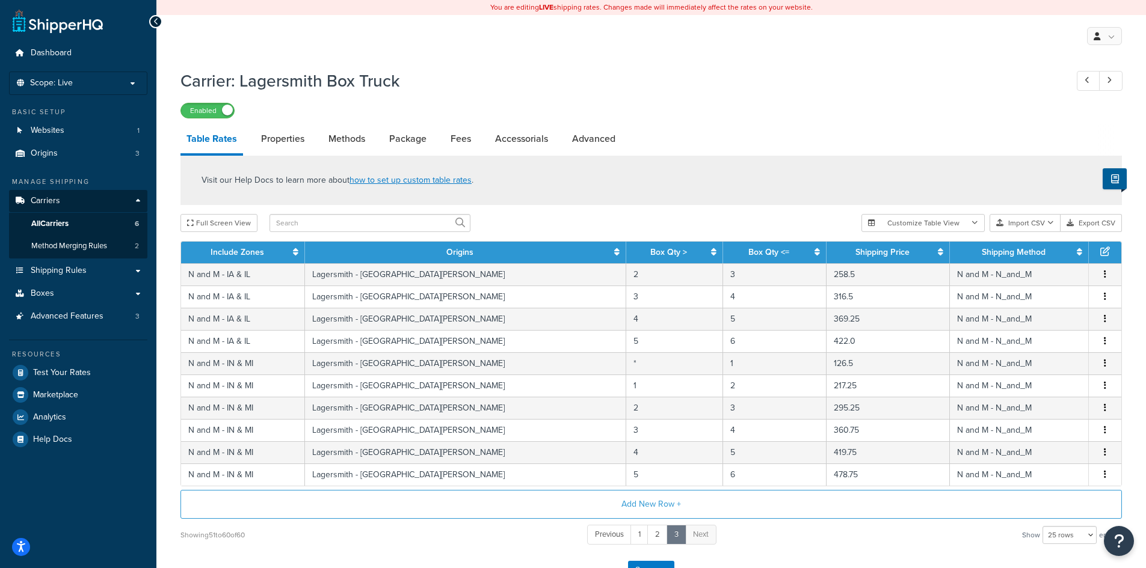
click at [769, 106] on div "Enabled" at bounding box center [650, 110] width 941 height 17
click at [67, 275] on span "Shipping Rules" at bounding box center [59, 271] width 56 height 10
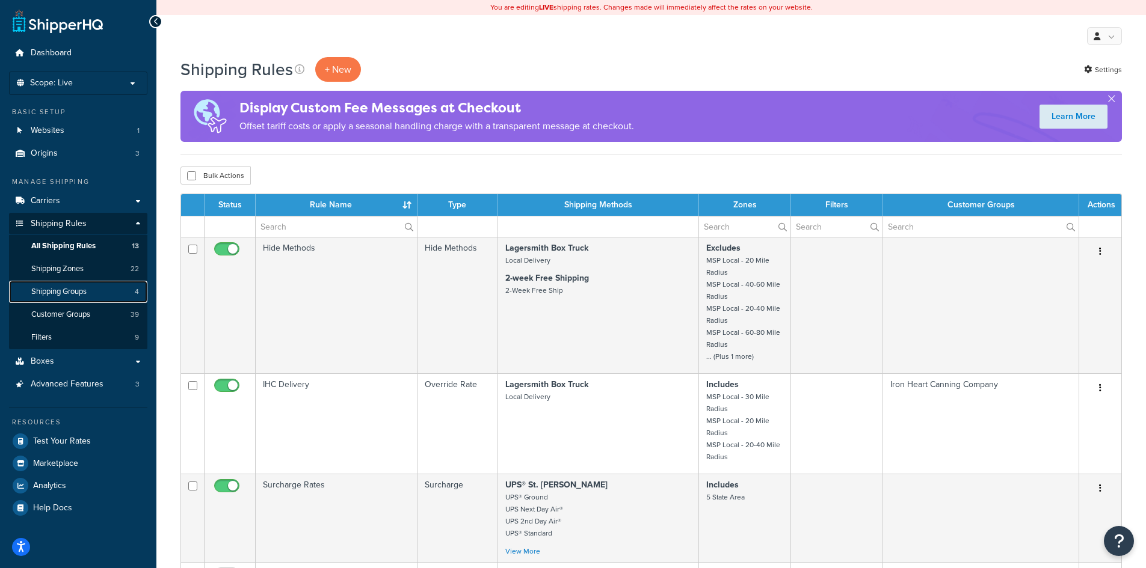
click at [68, 293] on span "Shipping Groups" at bounding box center [58, 292] width 55 height 10
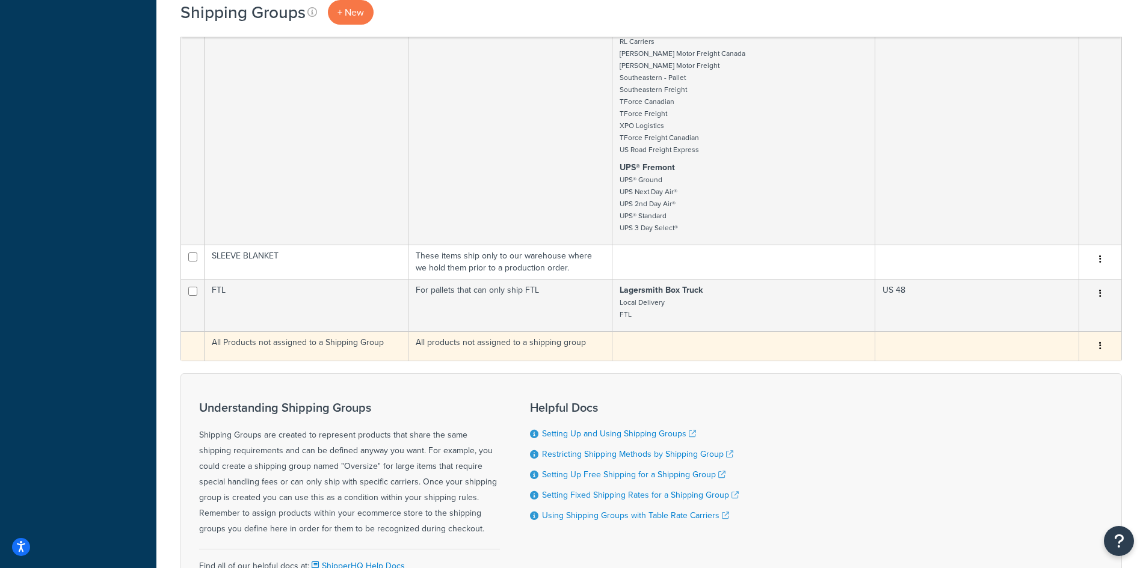
scroll to position [913, 0]
